Goal: Information Seeking & Learning: Learn about a topic

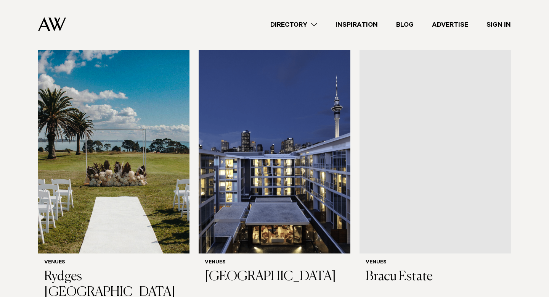
scroll to position [373, 0]
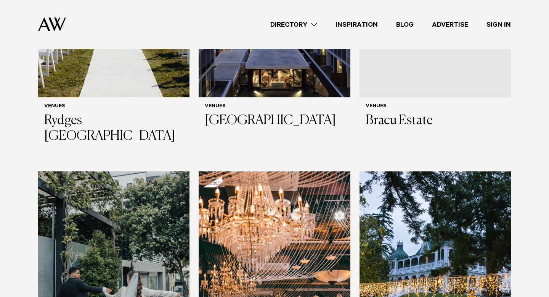
click at [304, 18] on div "Directory Hair & Makeup Flowers Venues Cakes & Sweets" at bounding box center [291, 24] width 439 height 49
click at [298, 26] on link "Directory" at bounding box center [293, 24] width 65 height 10
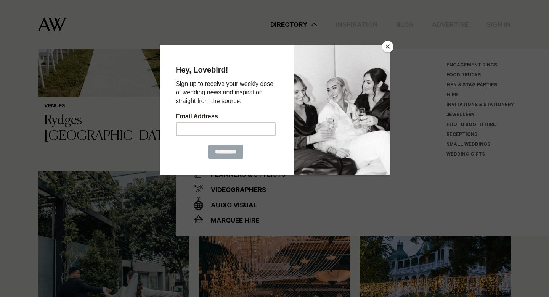
click at [389, 42] on button "Close" at bounding box center [387, 46] width 11 height 11
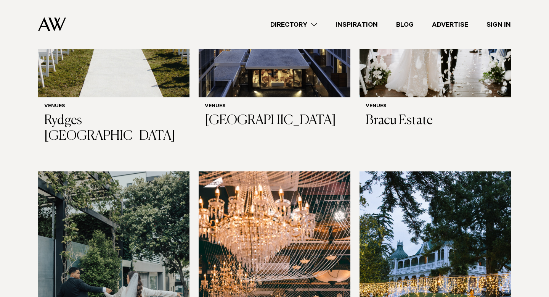
click at [357, 24] on link "Inspiration" at bounding box center [357, 24] width 61 height 10
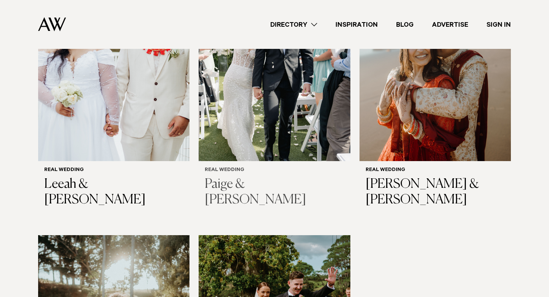
scroll to position [861, 0]
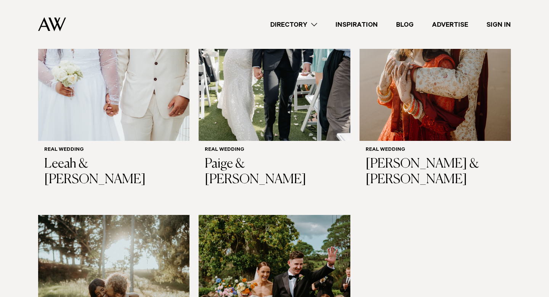
click at [342, 26] on link "Inspiration" at bounding box center [357, 24] width 61 height 10
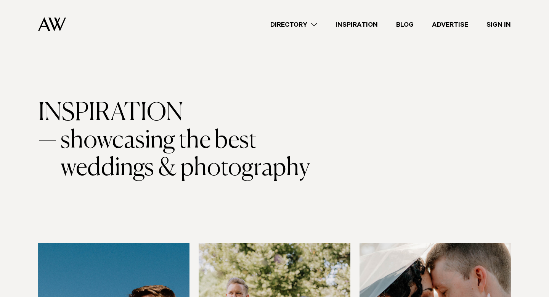
click at [318, 27] on link "Directory" at bounding box center [293, 24] width 65 height 10
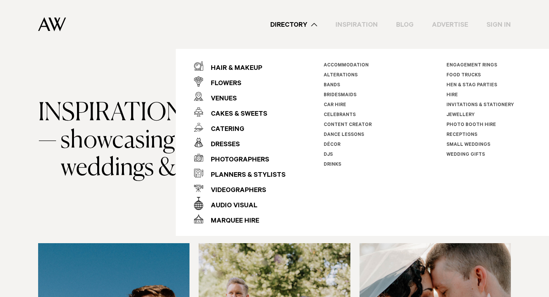
click at [346, 66] on link "Accommodation" at bounding box center [346, 65] width 45 height 5
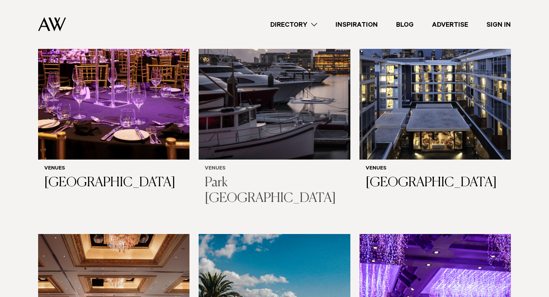
scroll to position [336, 0]
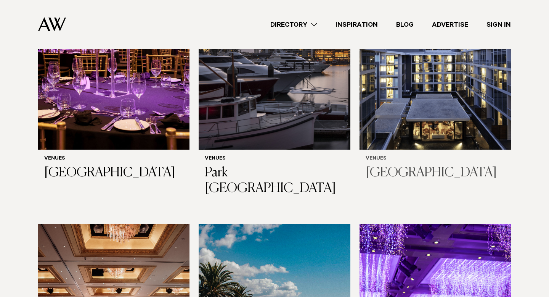
click at [386, 146] on img at bounding box center [435, 47] width 151 height 203
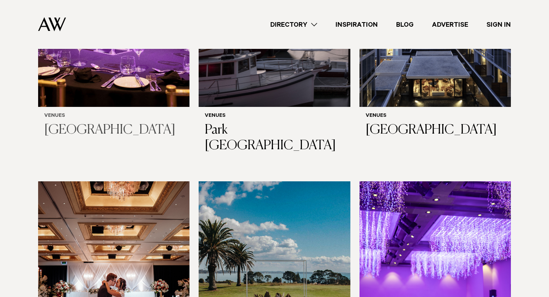
scroll to position [317, 0]
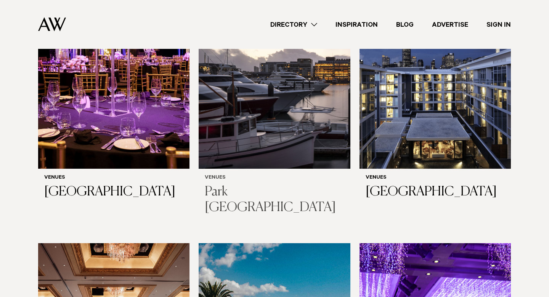
click at [243, 125] on img at bounding box center [274, 66] width 151 height 203
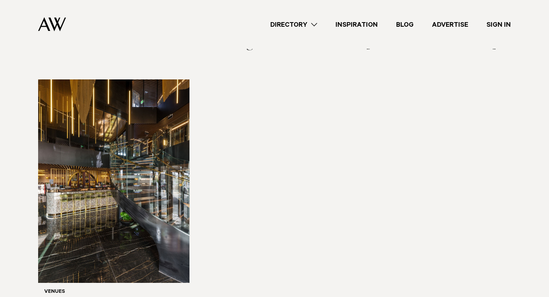
scroll to position [1644, 0]
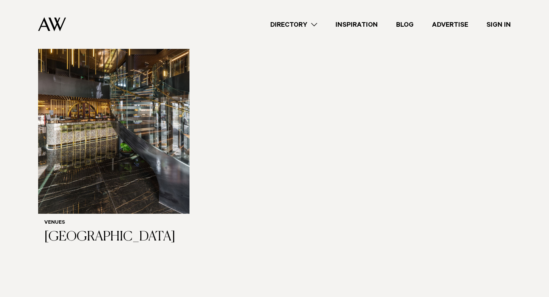
click at [312, 21] on link "Directory" at bounding box center [293, 24] width 65 height 10
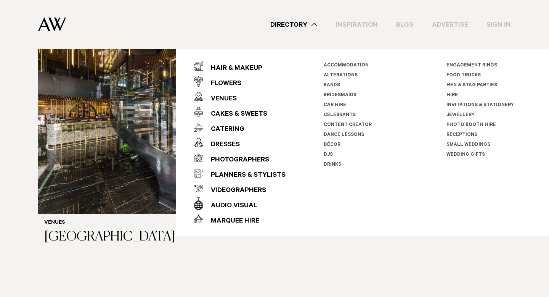
click at [456, 83] on link "Hen & Stag Parties" at bounding box center [472, 85] width 51 height 5
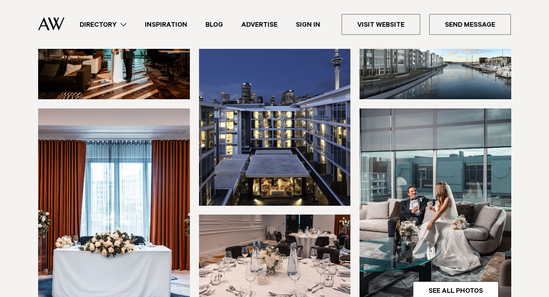
scroll to position [63, 0]
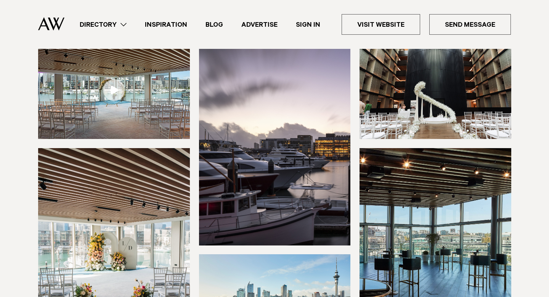
scroll to position [42, 0]
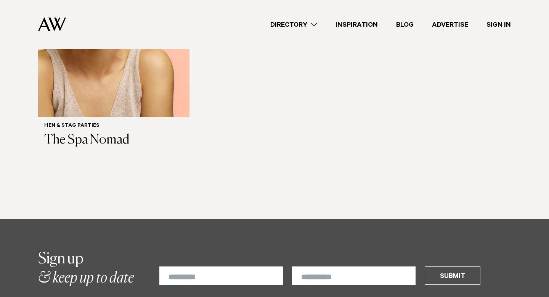
scroll to position [362, 0]
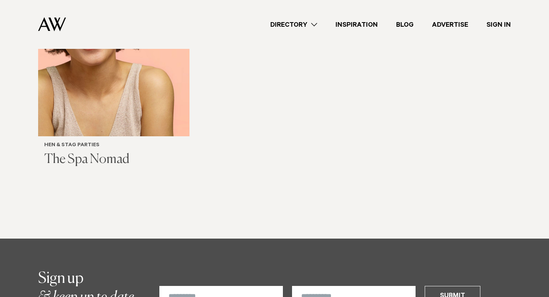
click at [136, 85] on img at bounding box center [113, 34] width 151 height 203
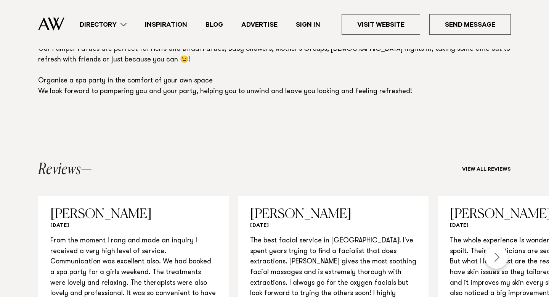
scroll to position [583, 0]
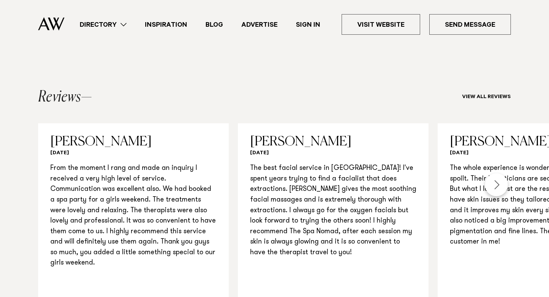
click at [118, 25] on link "Directory" at bounding box center [103, 24] width 65 height 10
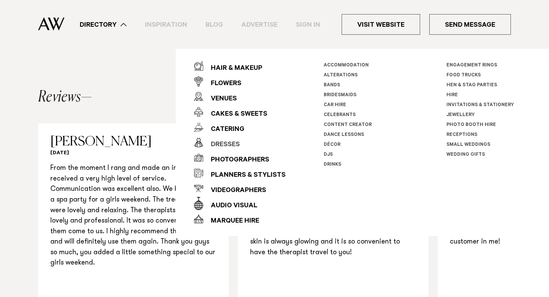
click at [222, 146] on div "Dresses" at bounding box center [221, 144] width 37 height 15
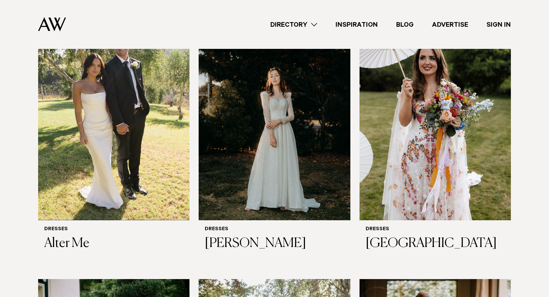
scroll to position [248, 0]
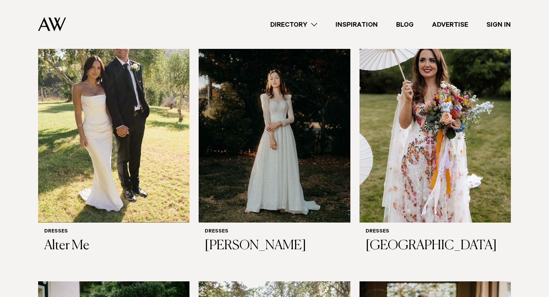
click at [310, 28] on link "Directory" at bounding box center [293, 24] width 65 height 10
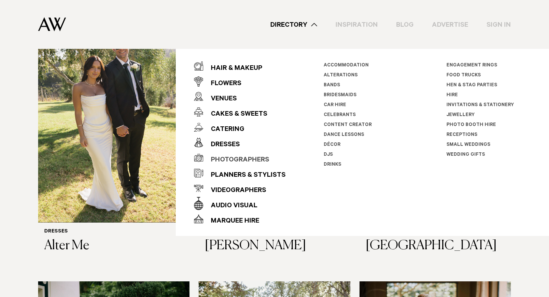
click at [243, 158] on div "Photographers" at bounding box center [236, 160] width 66 height 15
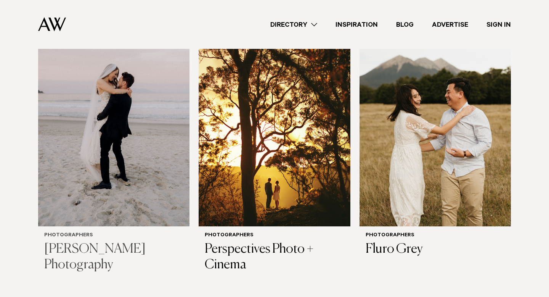
scroll to position [285, 0]
click at [84, 231] on div "Photographers Rebecca Bradley Photography" at bounding box center [113, 253] width 151 height 53
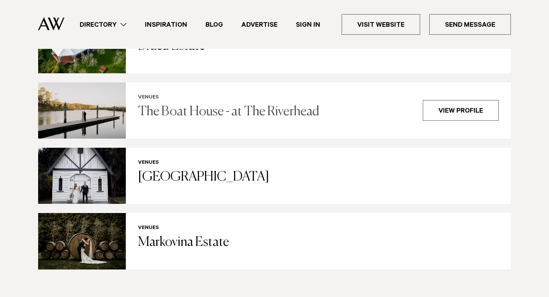
scroll to position [1491, 0]
